Goal: Information Seeking & Learning: Learn about a topic

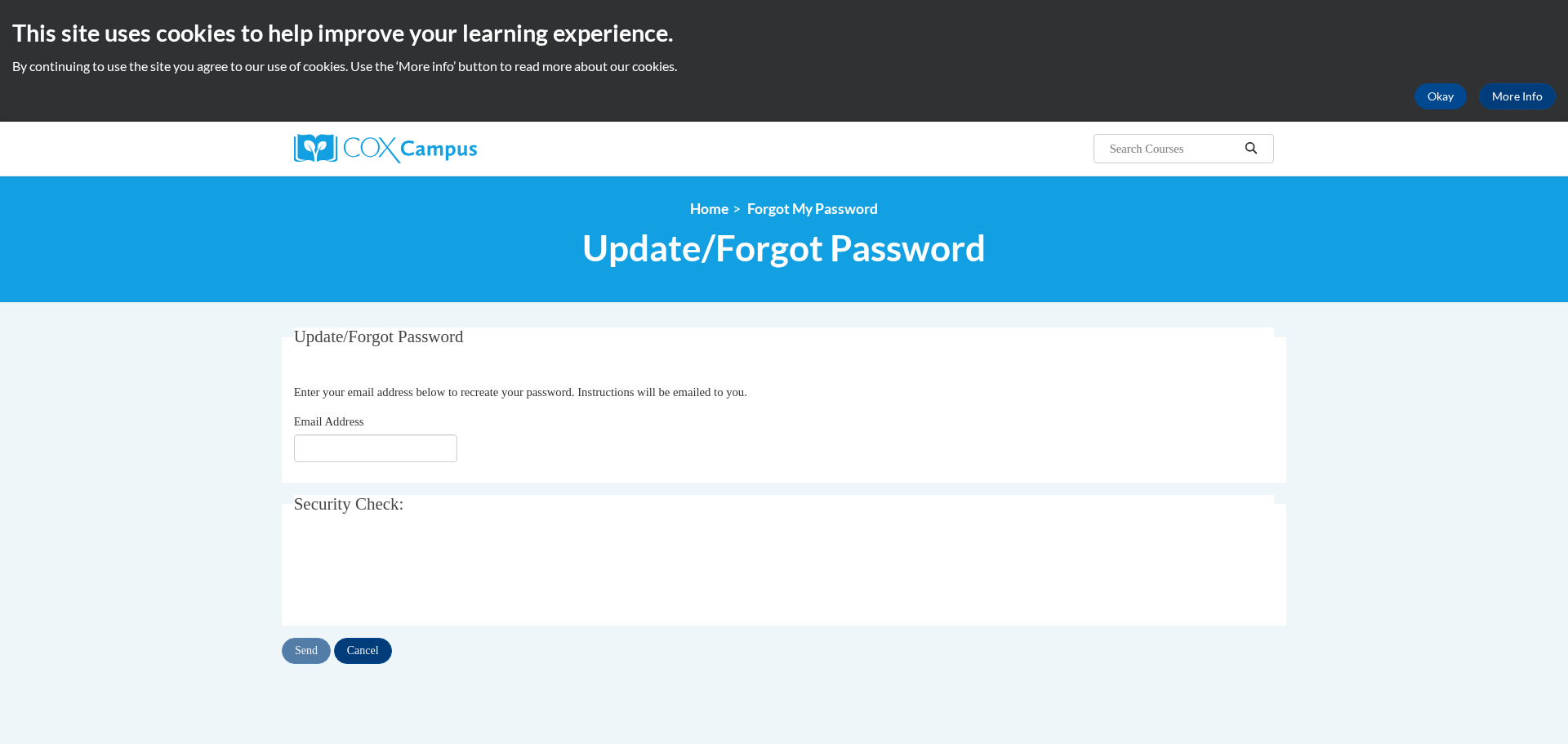
type input "Lisa.Anderes@macamd.org"
click at [307, 648] on input "Send" at bounding box center [306, 650] width 49 height 26
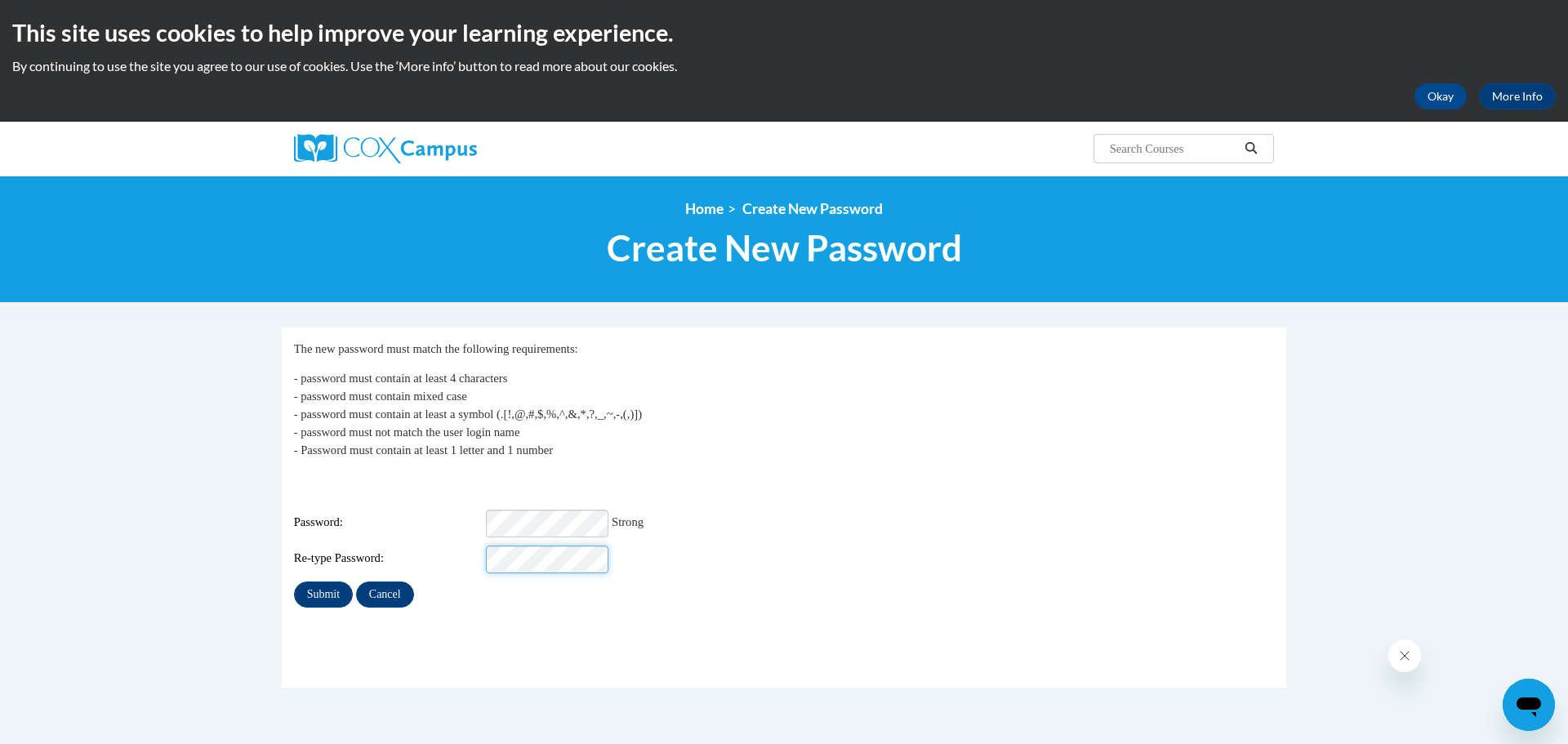
click at [294, 581] on input "Submit" at bounding box center [323, 594] width 58 height 26
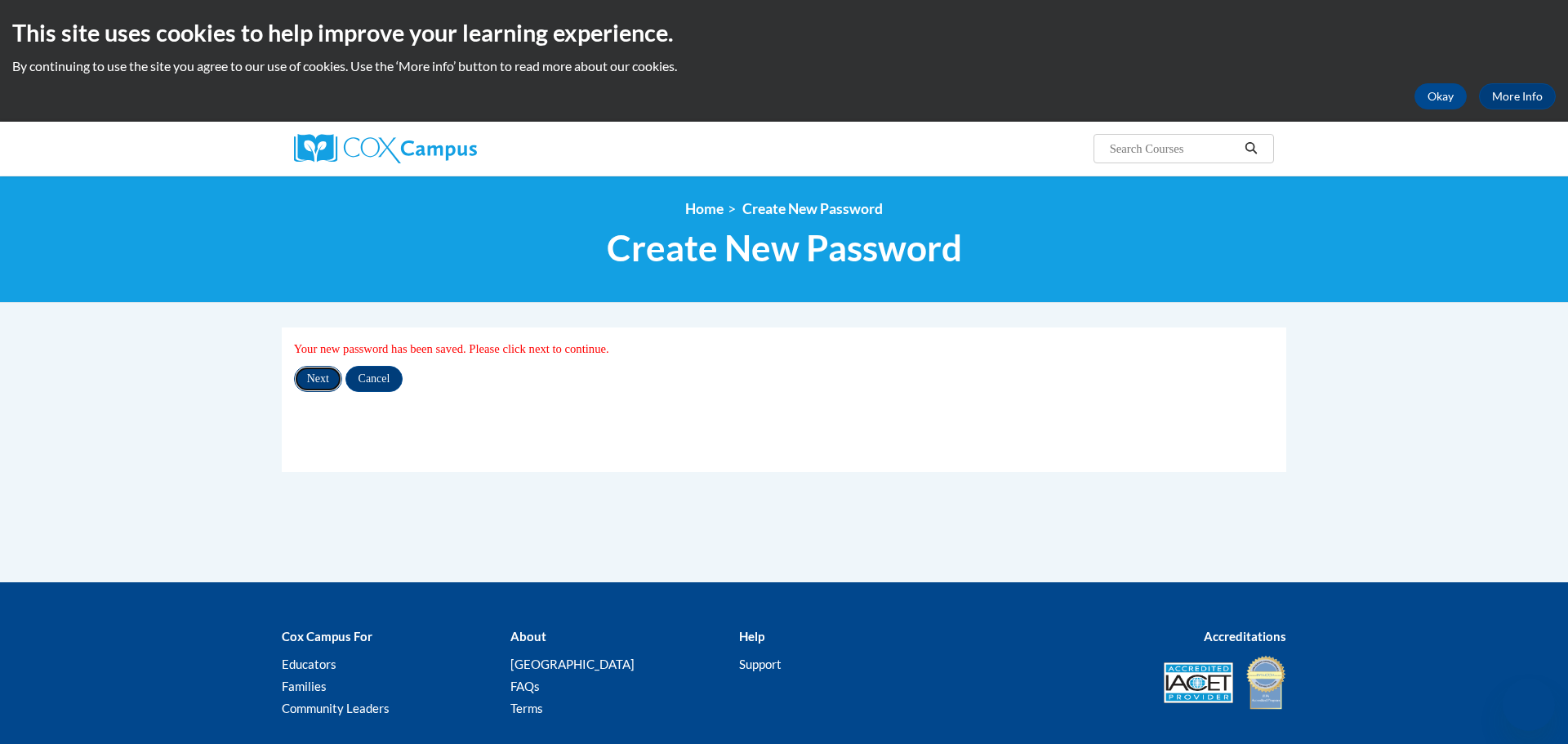
click at [323, 381] on input "Next" at bounding box center [318, 378] width 48 height 26
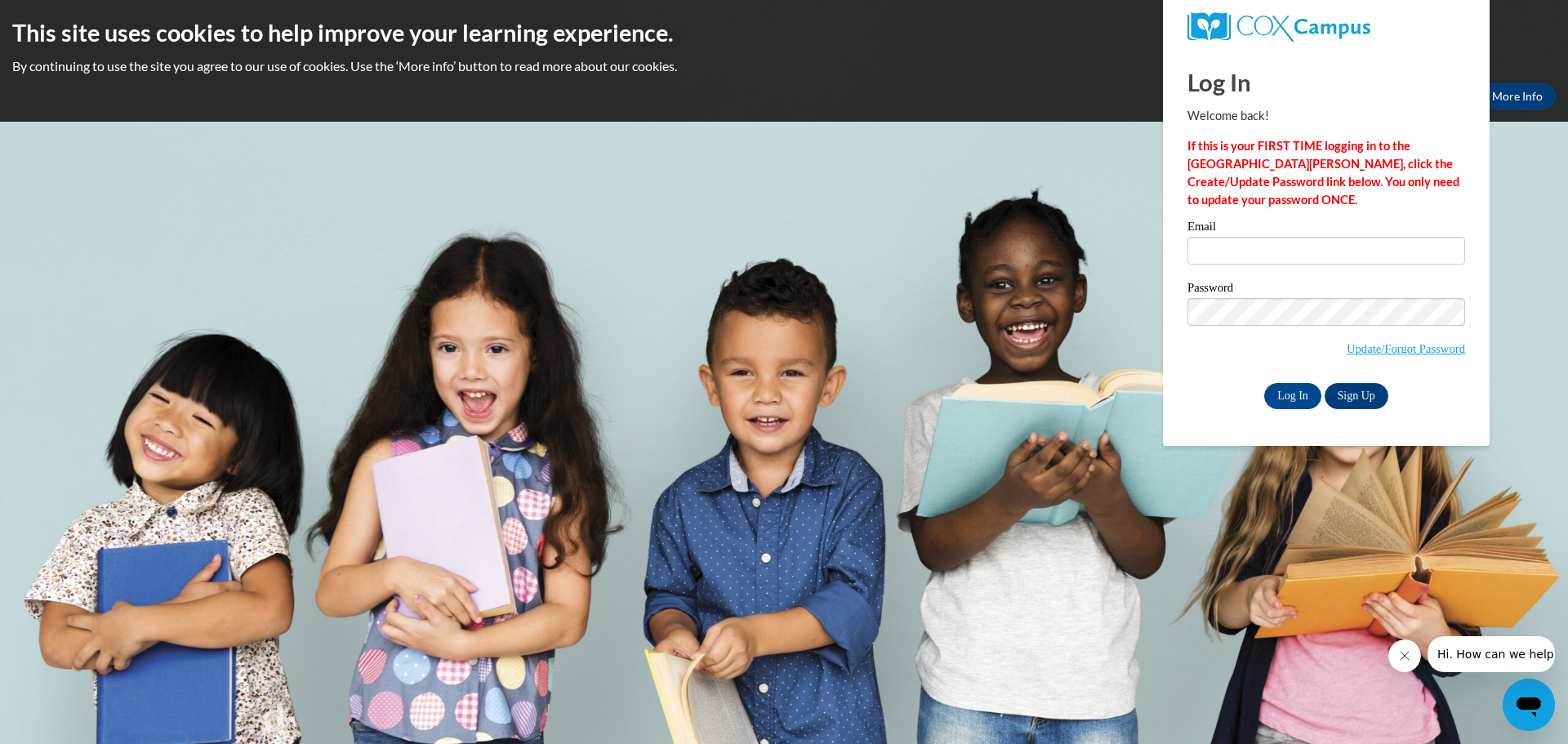
click at [1321, 233] on label "Email" at bounding box center [1326, 229] width 278 height 17
click at [1321, 237] on input "Email" at bounding box center [1326, 251] width 278 height 28
type input "[PERSON_NAME][EMAIL_ADDRESS][PERSON_NAME][DOMAIN_NAME]"
click at [1302, 387] on input "Log In" at bounding box center [1292, 396] width 57 height 26
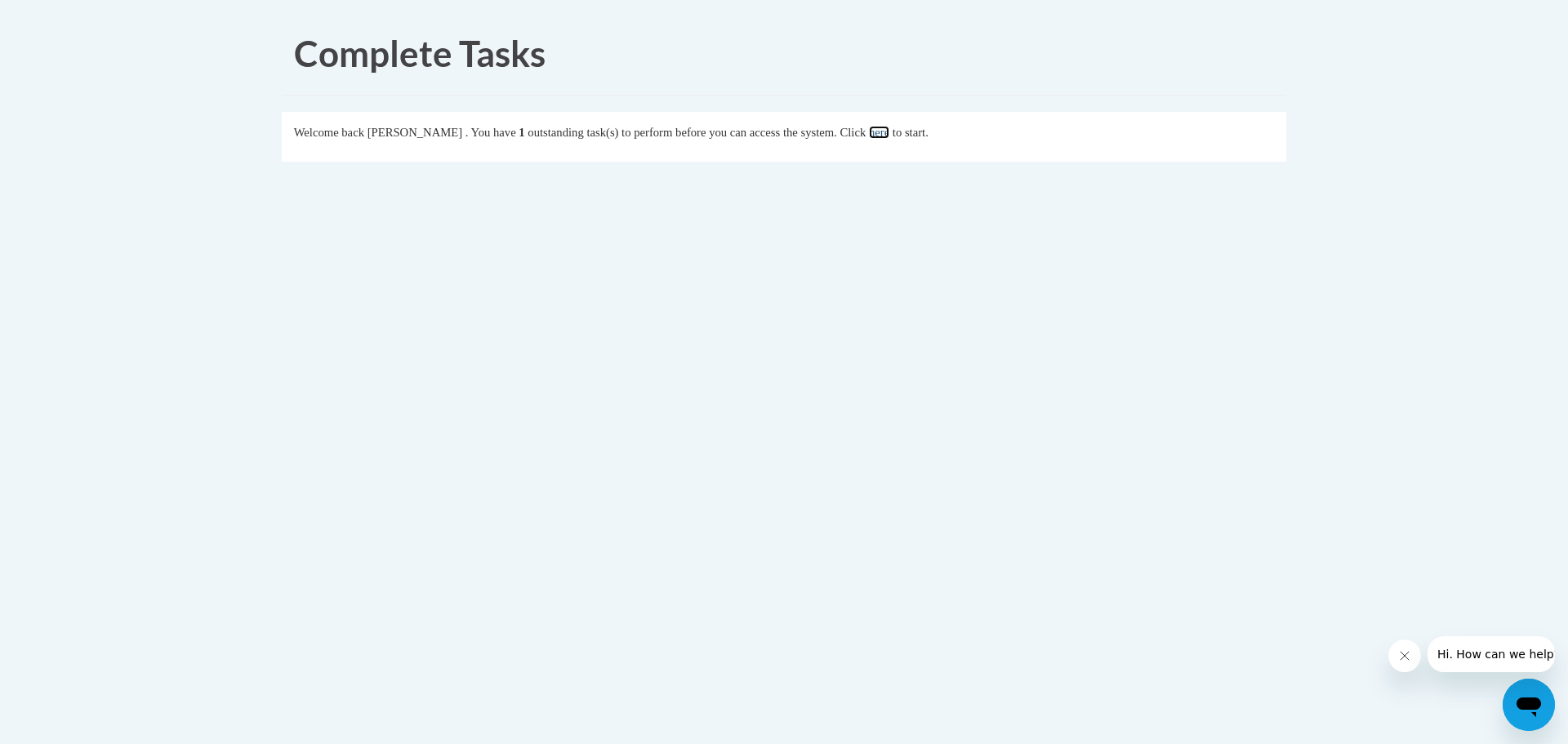
click at [889, 134] on link "here" at bounding box center [879, 133] width 20 height 13
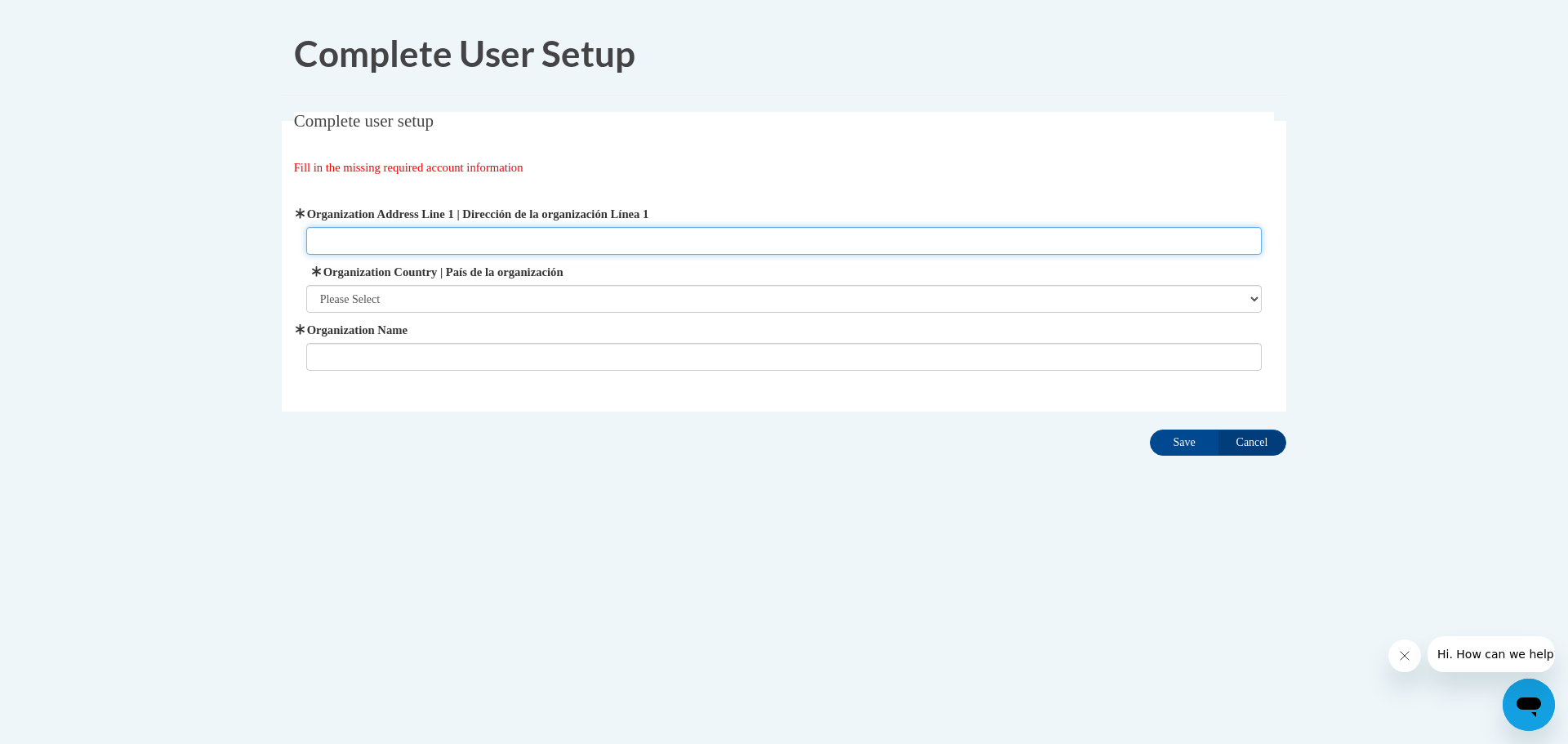
click at [473, 245] on input "Organization Address Line 1 | Dirección de la organización Línea 1" at bounding box center [784, 240] width 956 height 28
type input "16700 Old Frederick Road"
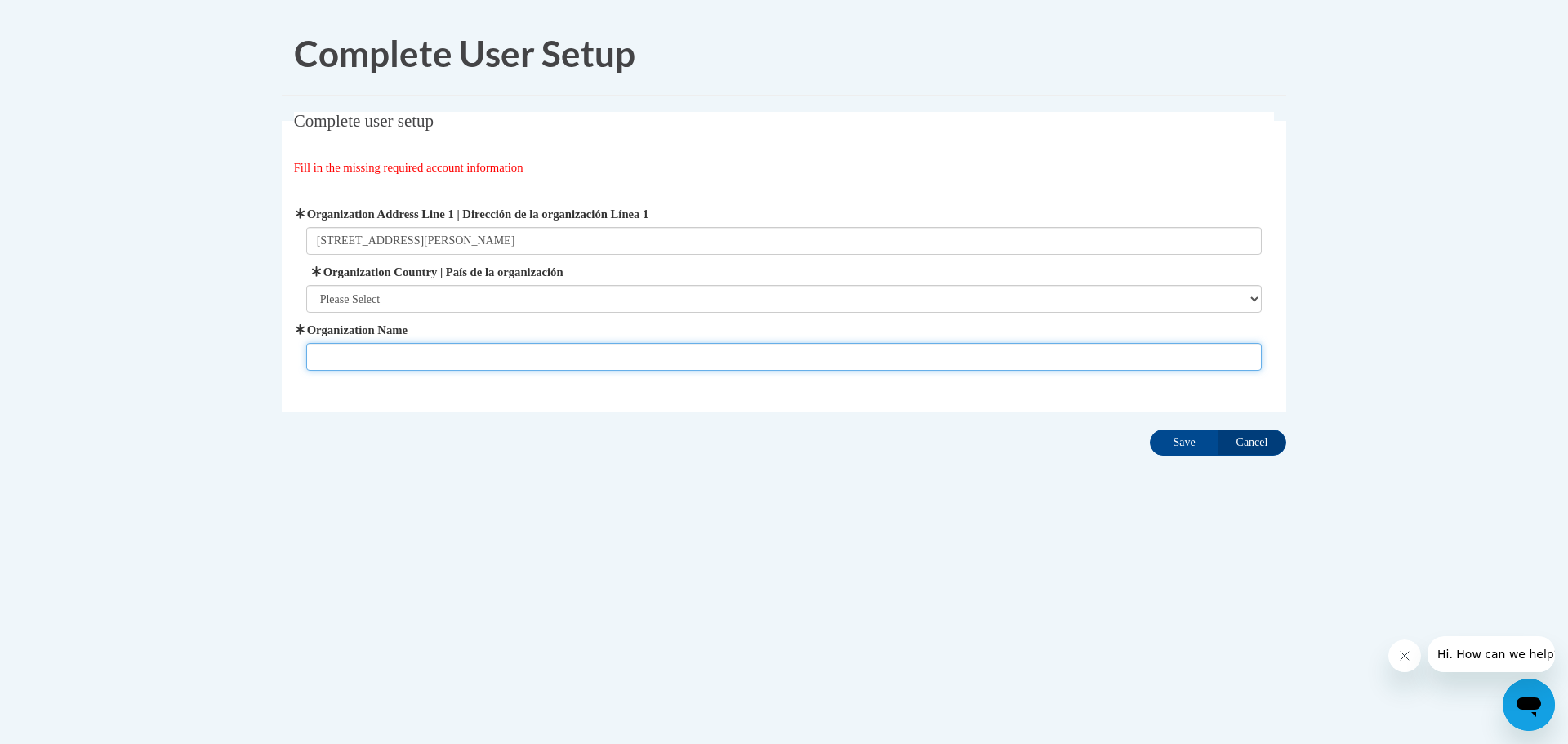
type input "Mount Airy Christian Academy"
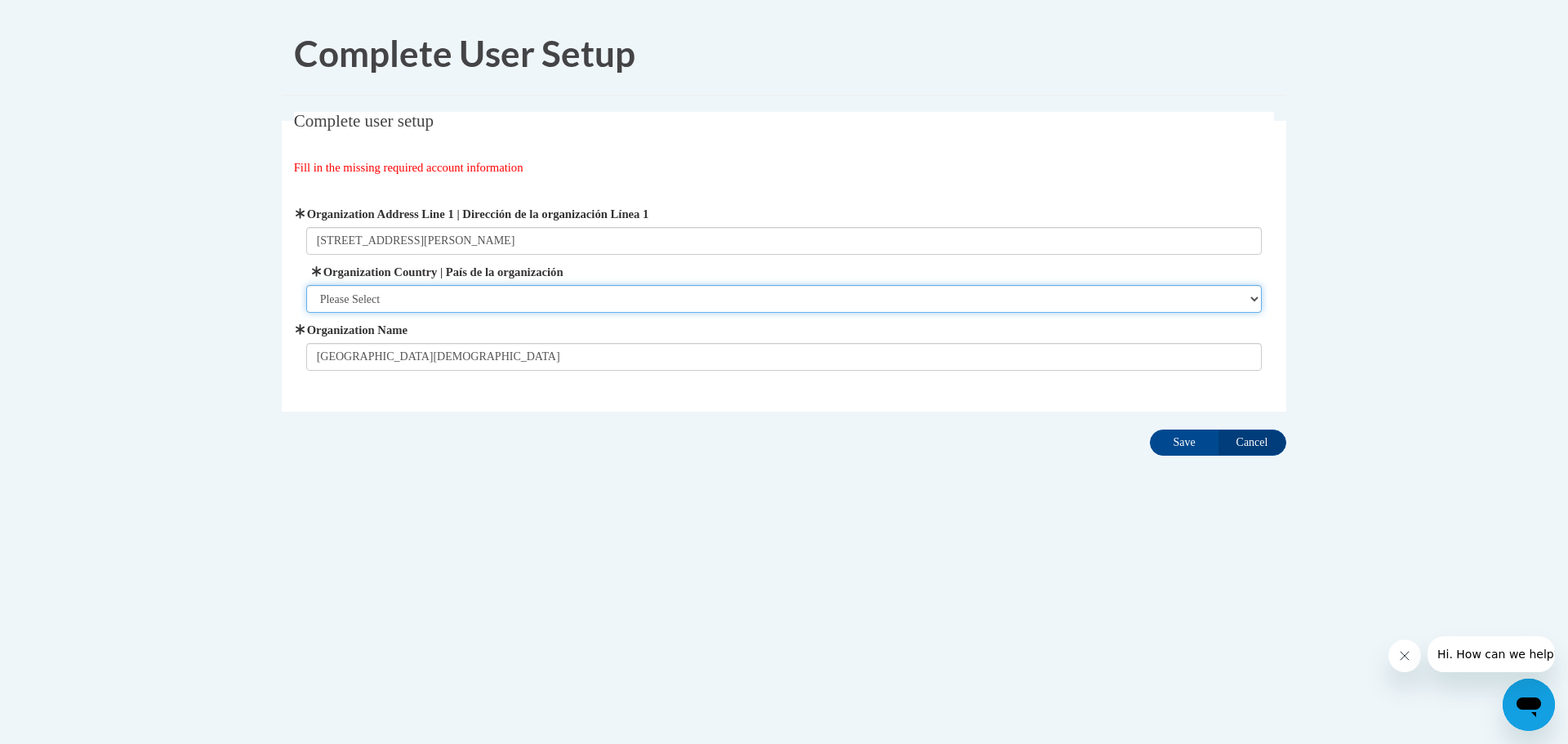
click at [390, 294] on select "Please Select United States | Estados Unidos Outside of the United States | Fue…" at bounding box center [784, 298] width 956 height 28
select select "ad49bcad-a171-4b2e-b99c-48b446064914"
click at [306, 285] on select "Please Select United States | Estados Unidos Outside of the United States | Fue…" at bounding box center [784, 298] width 956 height 28
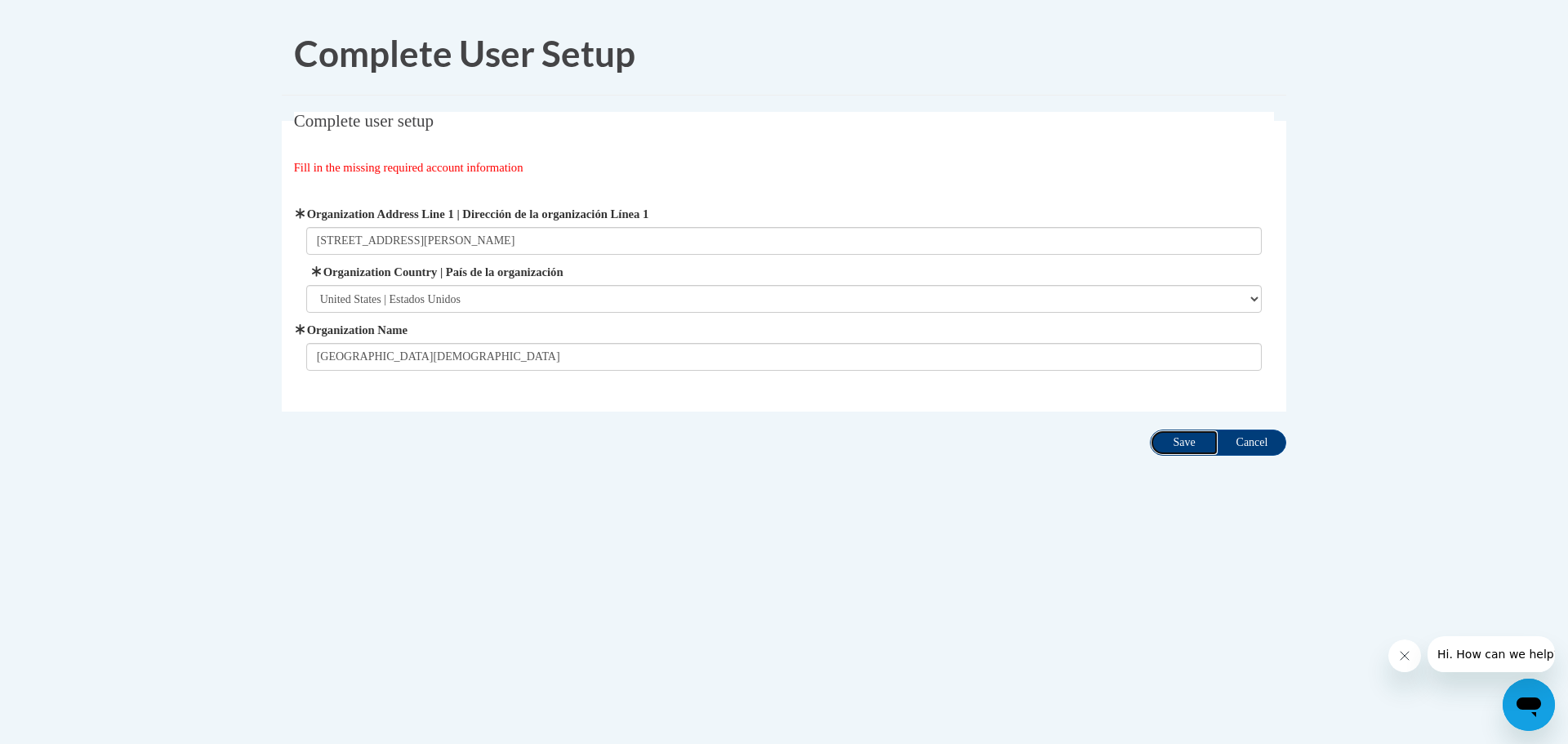
click at [1189, 440] on input "Save" at bounding box center [1184, 442] width 68 height 26
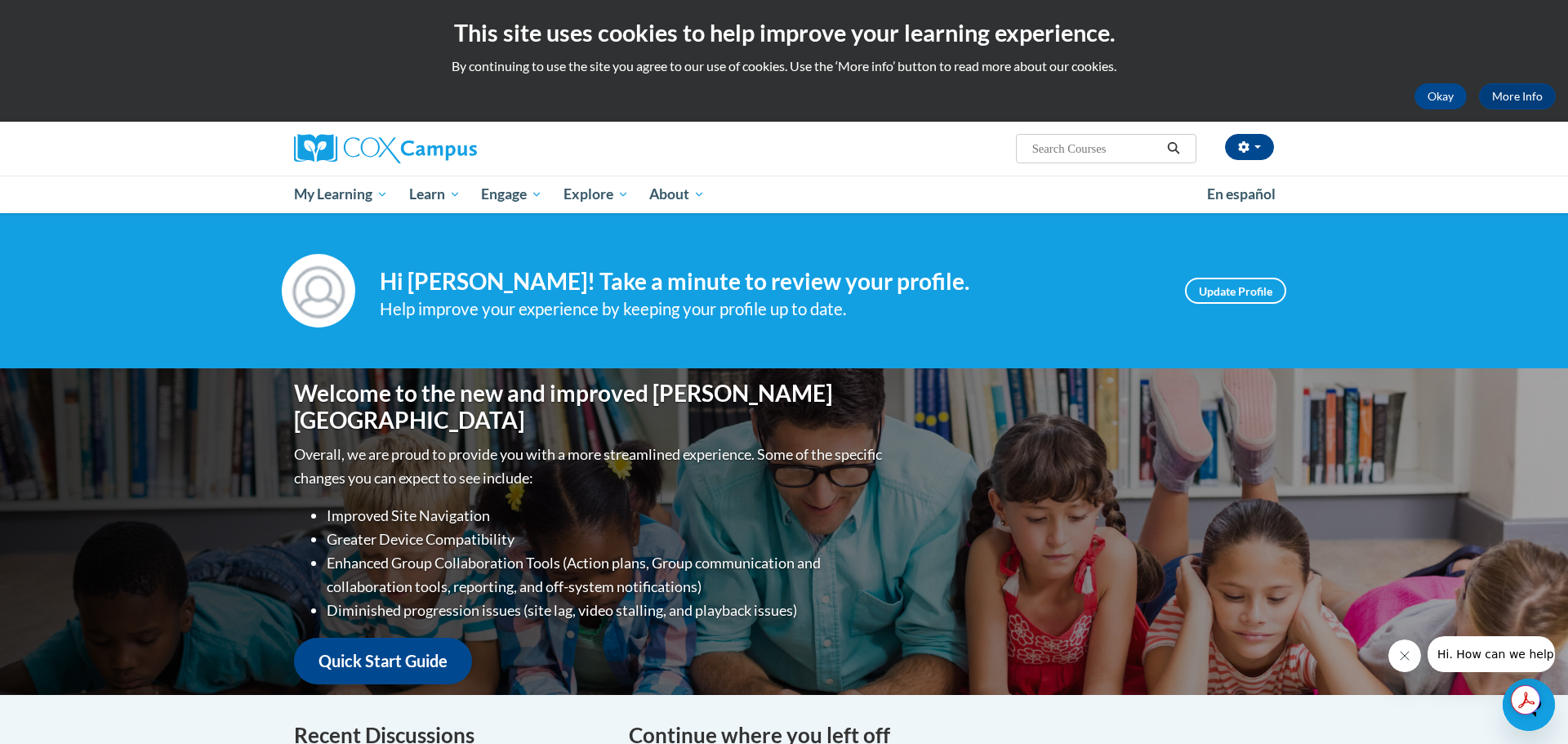
click at [1069, 144] on input "Search..." at bounding box center [1095, 148] width 130 height 19
type input "library"
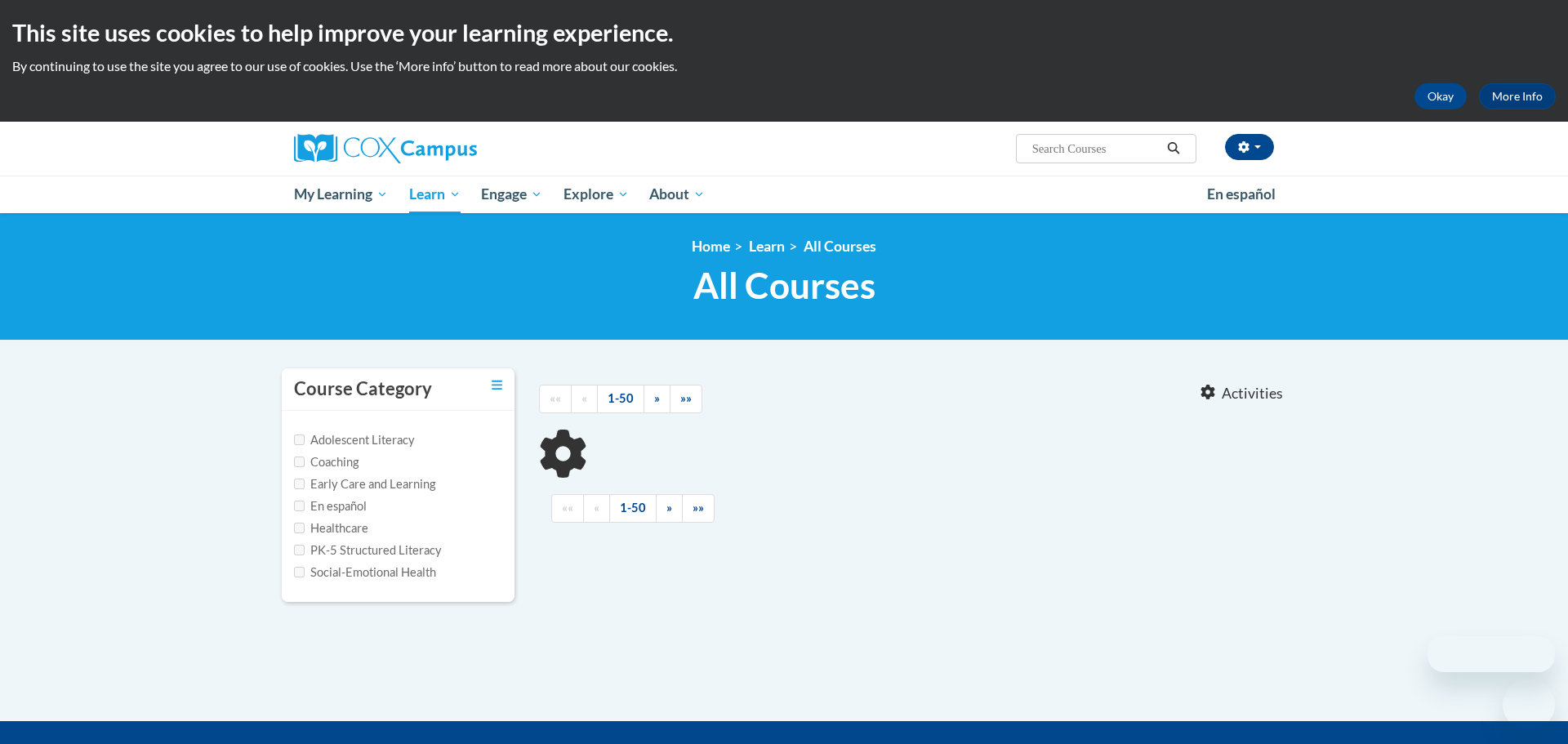
type input "library"
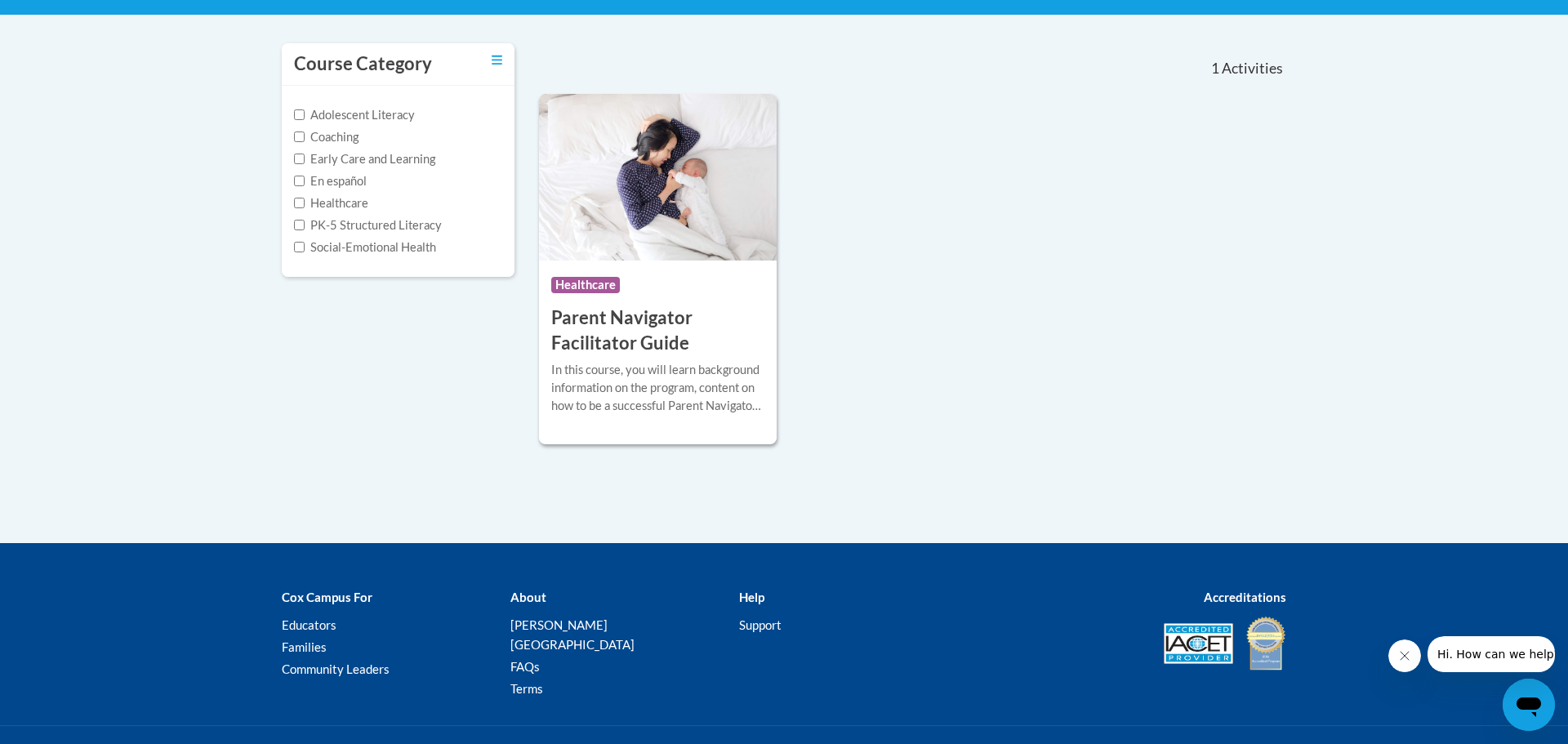
scroll to position [323, 0]
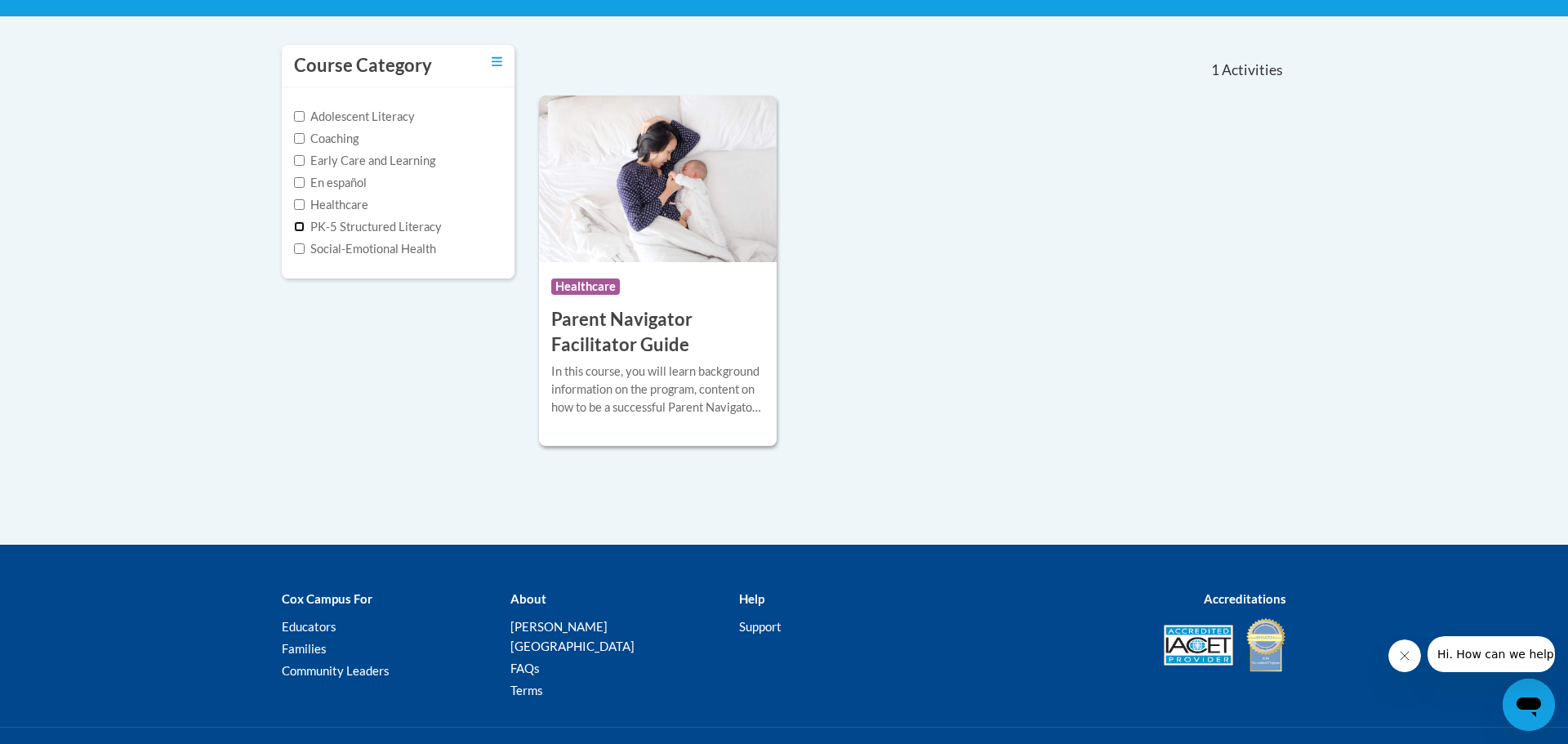
click at [302, 224] on input "PK-5 Structured Literacy" at bounding box center [299, 226] width 11 height 11
checkbox input "true"
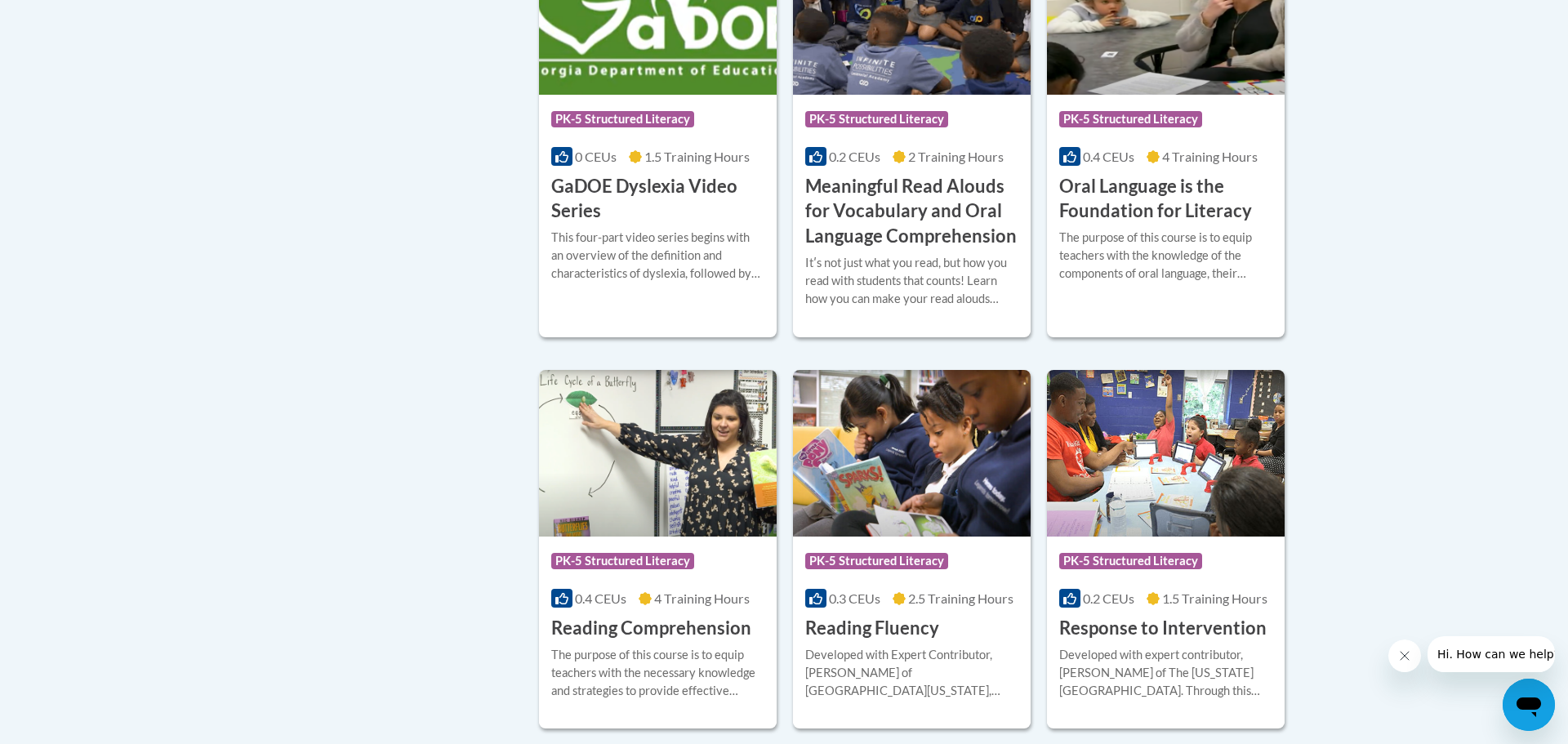
scroll to position [906, 0]
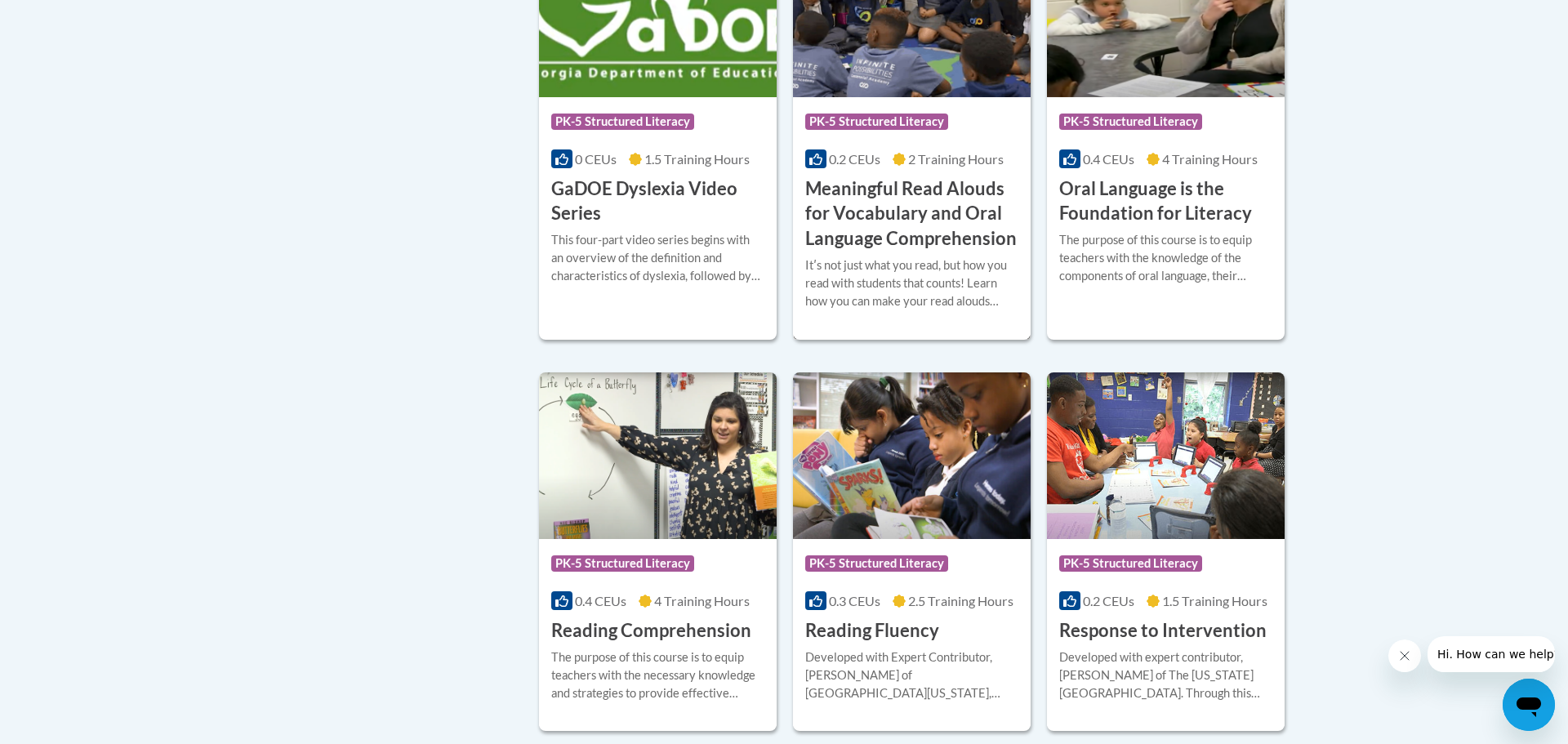
click at [910, 235] on h3 "Meaningful Read Alouds for Vocabulary and Oral Language Comprehension" at bounding box center [911, 214] width 213 height 75
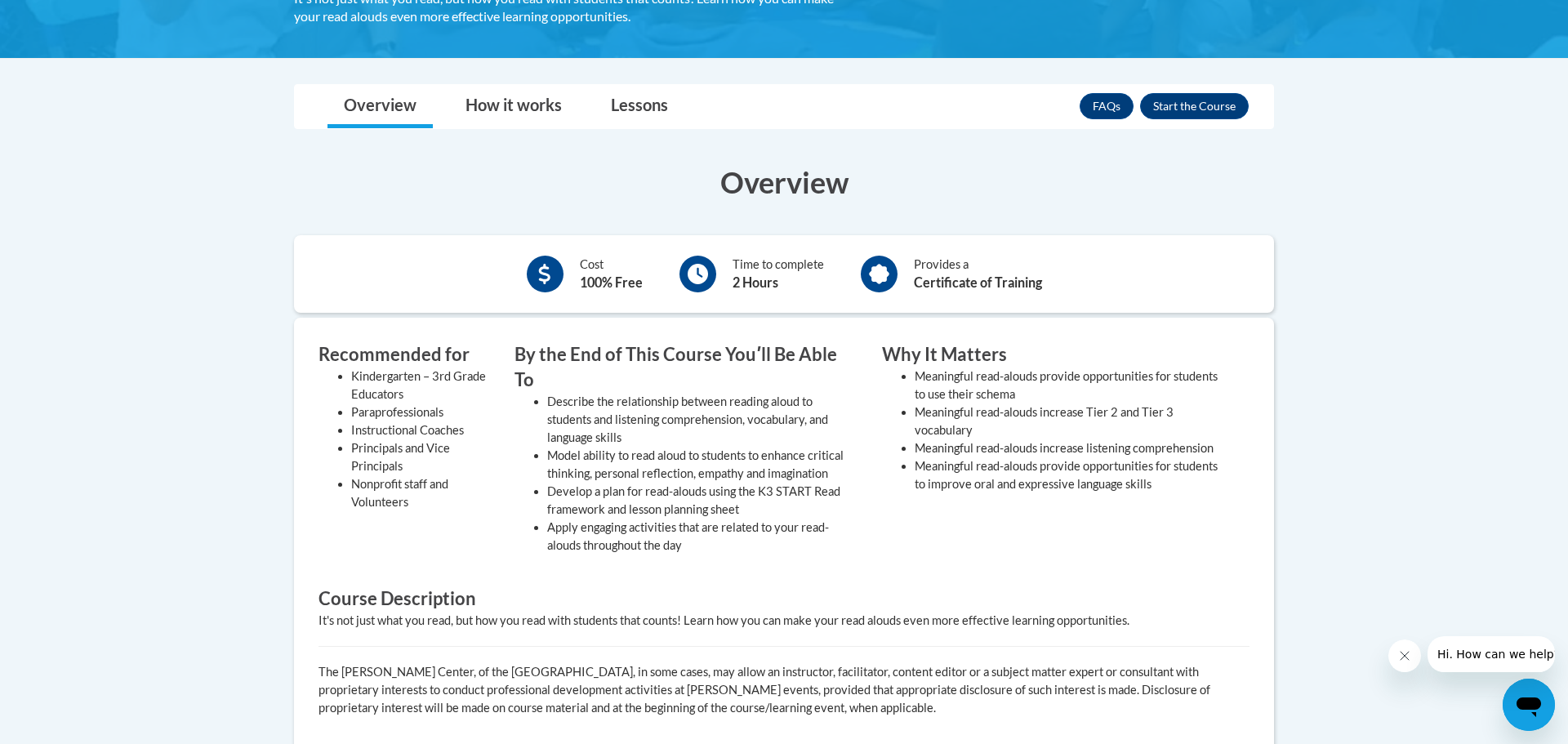
scroll to position [445, 0]
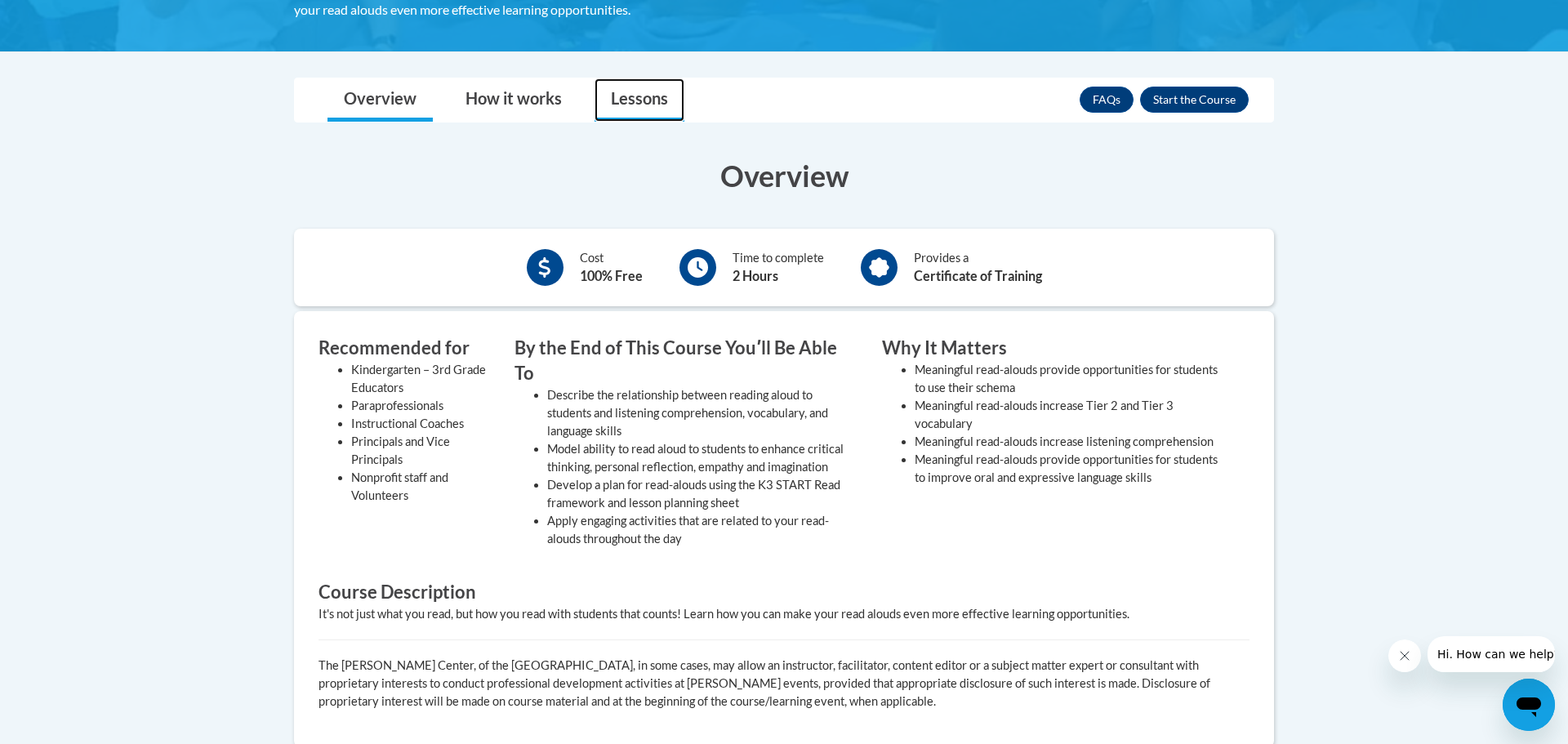
click at [616, 99] on link "Lessons" at bounding box center [640, 100] width 90 height 43
